Goal: Information Seeking & Learning: Find specific fact

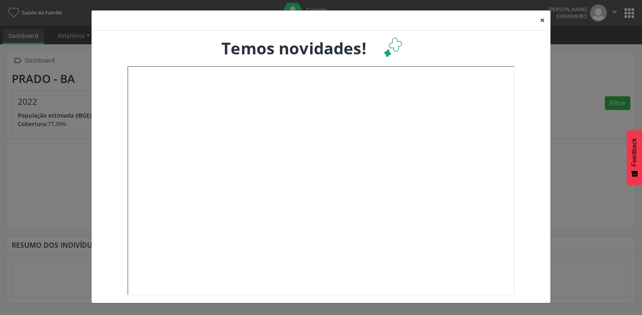
click at [545, 16] on button "×" at bounding box center [542, 20] width 16 height 20
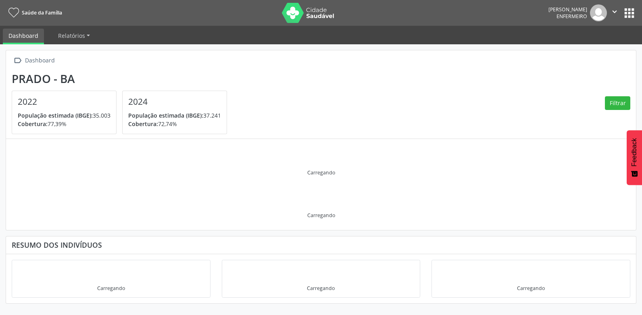
click at [624, 11] on button "apps" at bounding box center [629, 13] width 14 height 14
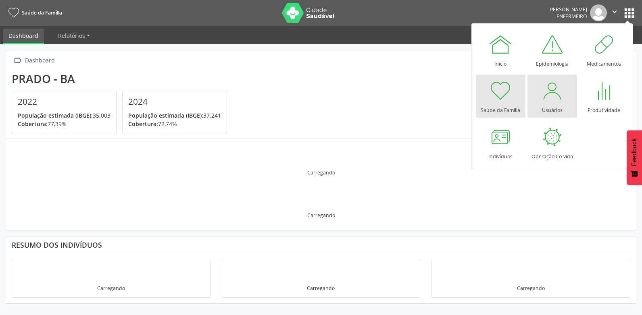
click at [553, 104] on div "Usuários" at bounding box center [552, 108] width 21 height 11
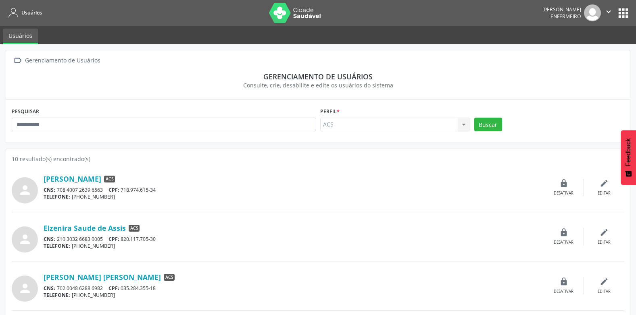
click at [625, 17] on button "apps" at bounding box center [623, 13] width 14 height 14
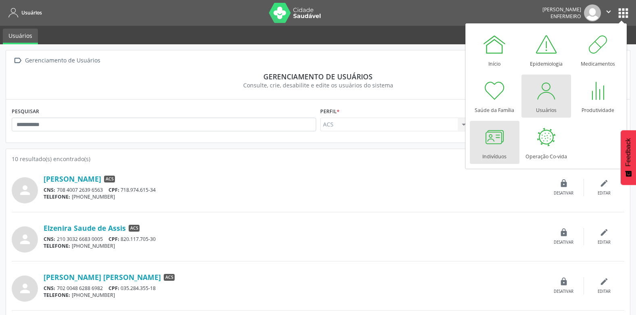
click at [491, 145] on div at bounding box center [494, 137] width 24 height 24
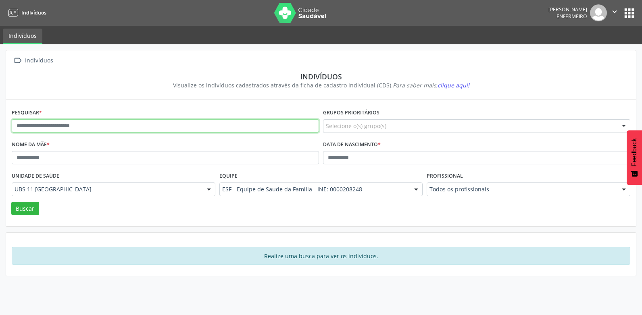
click at [75, 121] on input "text" at bounding box center [165, 126] width 307 height 14
paste input "**********"
type input "**********"
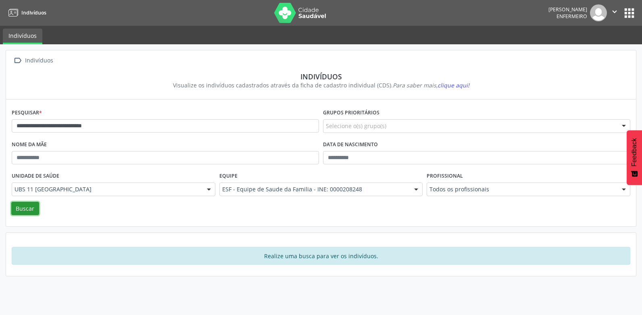
click at [25, 208] on button "Buscar" at bounding box center [25, 209] width 28 height 14
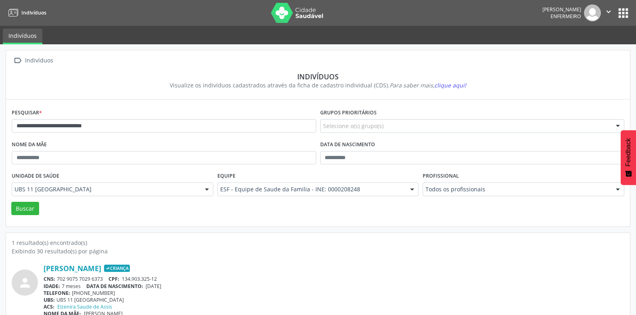
scroll to position [14, 0]
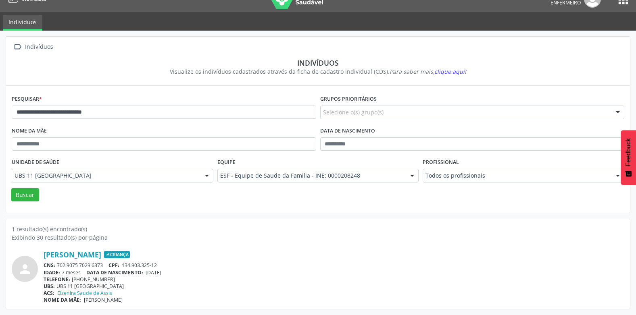
drag, startPoint x: 180, startPoint y: 273, endPoint x: 146, endPoint y: 273, distance: 33.5
click at [146, 273] on div "IDADE: 7 meses DATA DE NASCIMENTO: 28/01/2025" at bounding box center [334, 272] width 581 height 7
copy span "28/01/2025"
drag, startPoint x: 102, startPoint y: 265, endPoint x: 56, endPoint y: 265, distance: 46.4
click at [56, 265] on div "CNS: 702 9075 7029 6373 CPF: 134.903.325-12" at bounding box center [334, 265] width 581 height 7
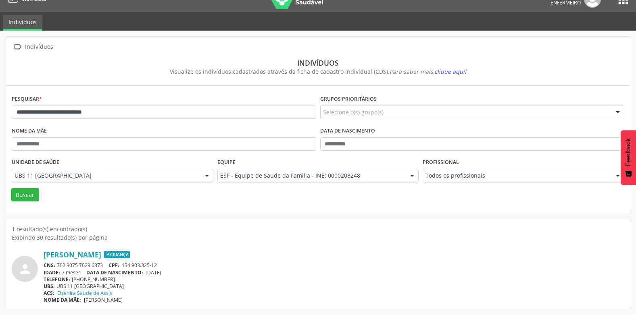
click at [58, 262] on div "Álex Gabriel Silva Rocha Barreto Criança CNS: 702 9075 7029 6373 CPF: 134.903.3…" at bounding box center [334, 276] width 581 height 53
copy div "702 9075 7029 6373"
drag, startPoint x: 178, startPoint y: 273, endPoint x: 148, endPoint y: 273, distance: 30.3
click at [148, 273] on div "IDADE: 7 meses DATA DE NASCIMENTO: 28/01/2025" at bounding box center [334, 272] width 581 height 7
copy span "28/01/2025"
